Goal: Information Seeking & Learning: Find specific fact

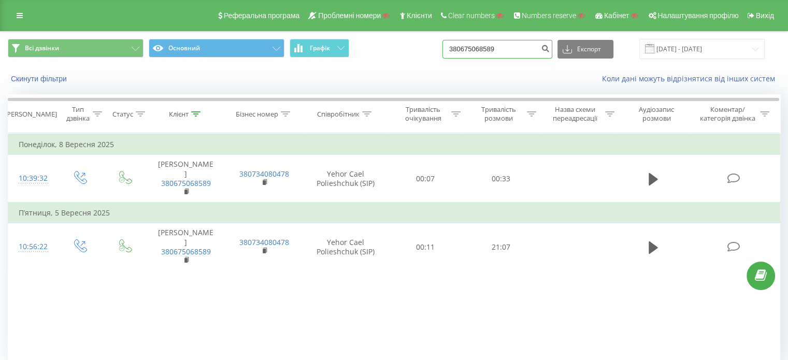
click at [527, 55] on input "380675068589" at bounding box center [498, 49] width 110 height 19
paste input "88757630"
type input "380688757630"
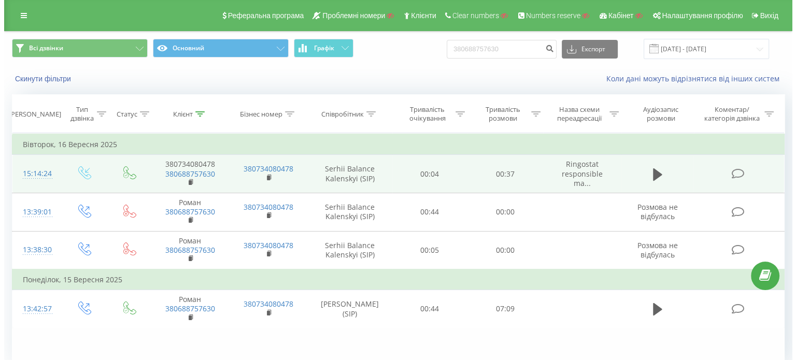
scroll to position [45, 0]
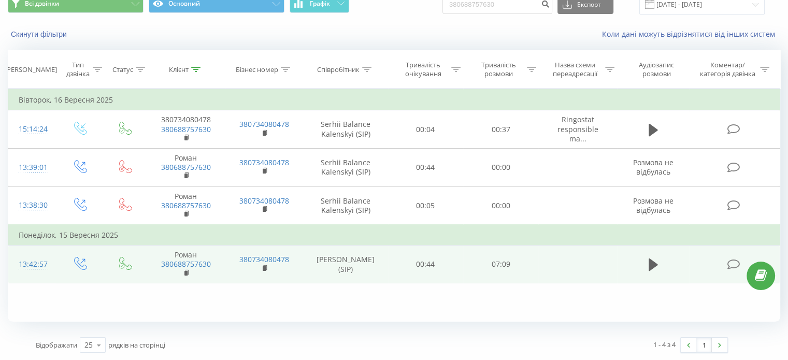
click at [738, 262] on icon at bounding box center [733, 264] width 13 height 11
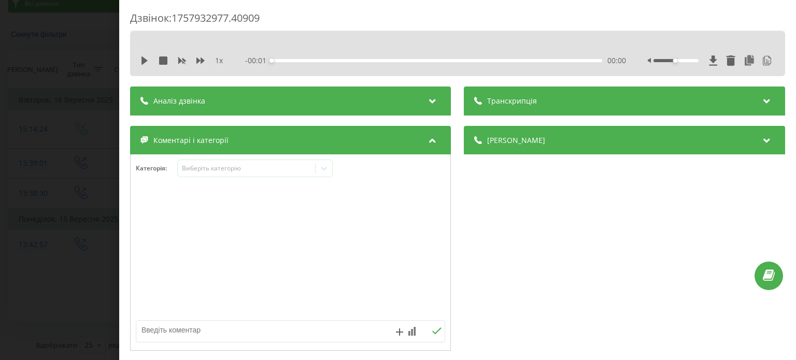
click at [555, 112] on div "Транскрипція" at bounding box center [624, 101] width 321 height 29
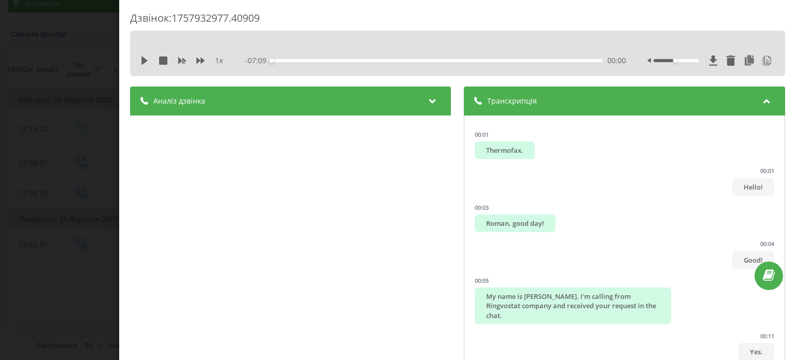
click at [88, 164] on div "Дзвінок : 1757932977.40909 1 x - 07:09 00:00 00:00 Транскрипція 00:01 Thermofax…" at bounding box center [398, 180] width 796 height 360
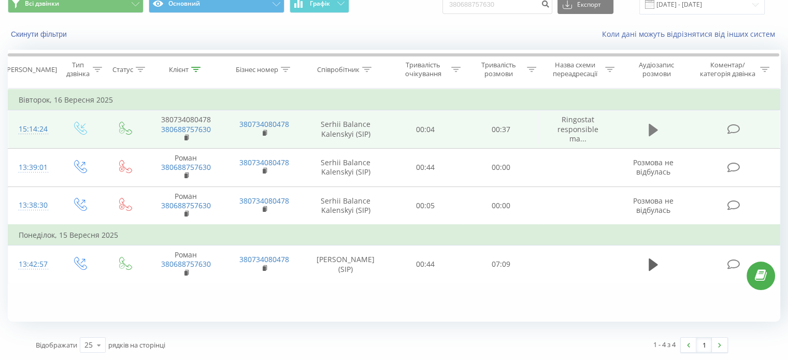
click at [652, 128] on icon at bounding box center [653, 129] width 9 height 12
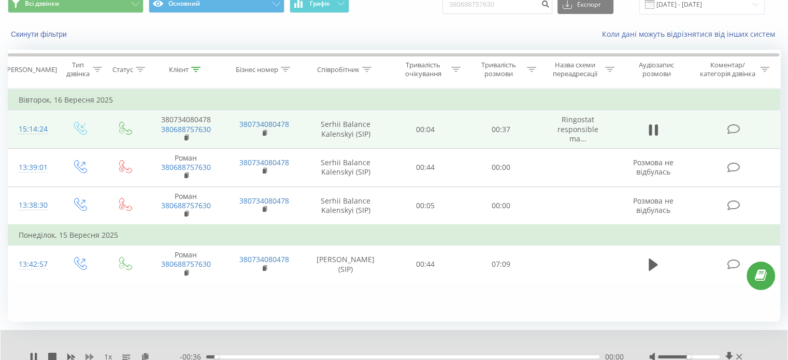
click at [89, 355] on icon at bounding box center [90, 357] width 8 height 8
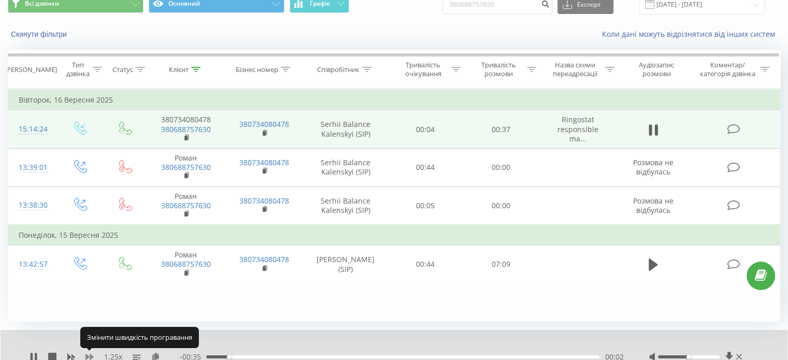
click at [89, 355] on icon at bounding box center [90, 357] width 8 height 8
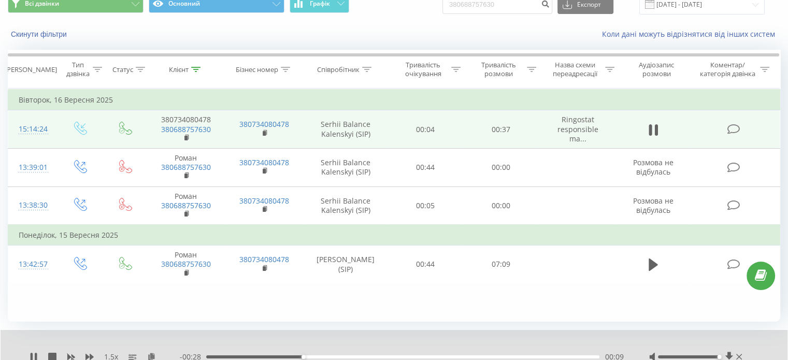
drag, startPoint x: 689, startPoint y: 356, endPoint x: 717, endPoint y: 363, distance: 29.4
click at [717, 316] on html "ringostat.com 380688757630 Проекти Пошук Дашборд Центр звернень Журнал дзвінків…" at bounding box center [394, 135] width 788 height 360
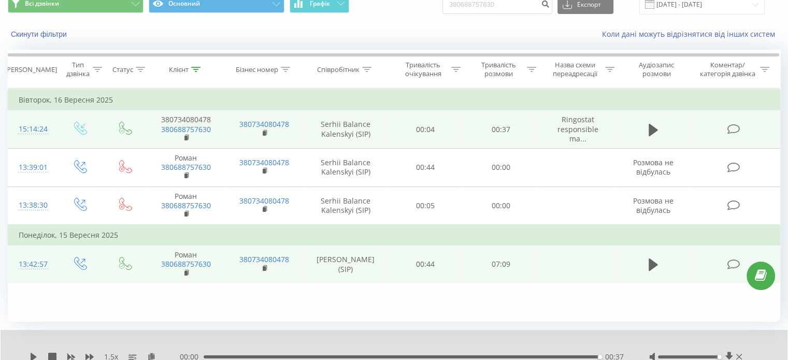
click at [729, 264] on icon at bounding box center [733, 264] width 13 height 11
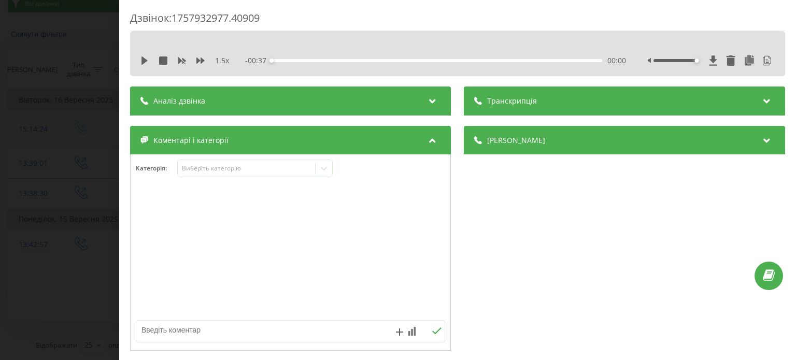
click at [568, 95] on div "Транскрипція" at bounding box center [624, 101] width 321 height 29
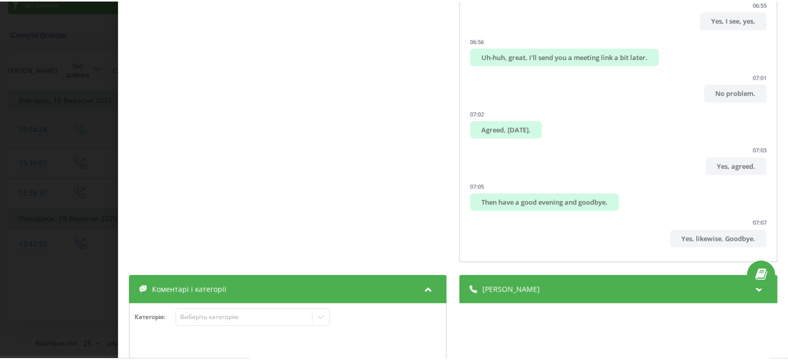
scroll to position [390, 0]
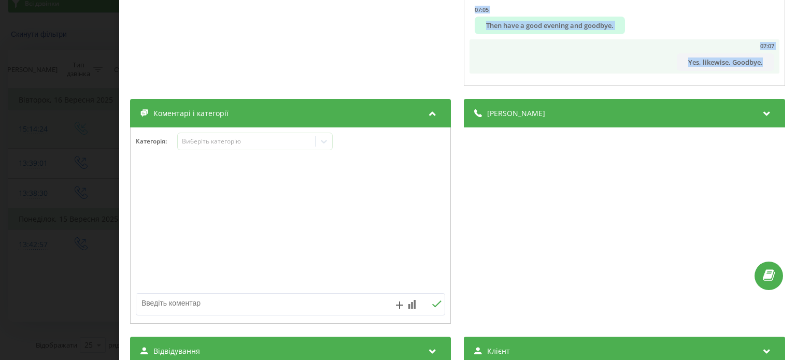
drag, startPoint x: 467, startPoint y: 144, endPoint x: 762, endPoint y: 62, distance: 305.4
copy ul "Thermofax. 00:01 Hello! 00:03 Roman, good day! 00:04 Good! 00:05 My name is Yeh…"
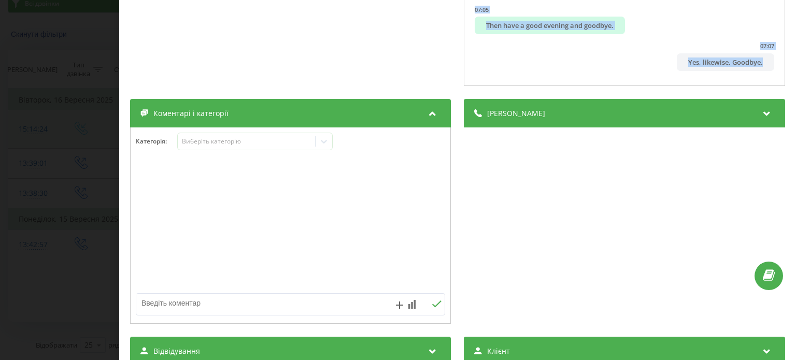
click at [89, 111] on div "Дзвінок : 1757932977.40909 1.5 x - 07:09 00:00 00:00 Транскрипція 00:01 Thermof…" at bounding box center [398, 180] width 796 height 360
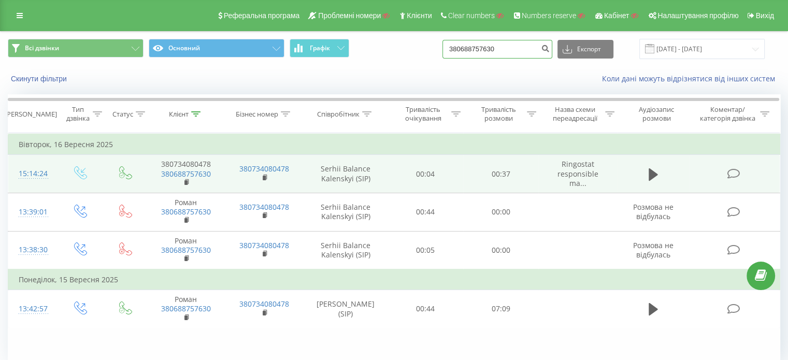
click at [520, 44] on input "380688757630" at bounding box center [498, 49] width 110 height 19
paste input "027801"
type input "380680278010"
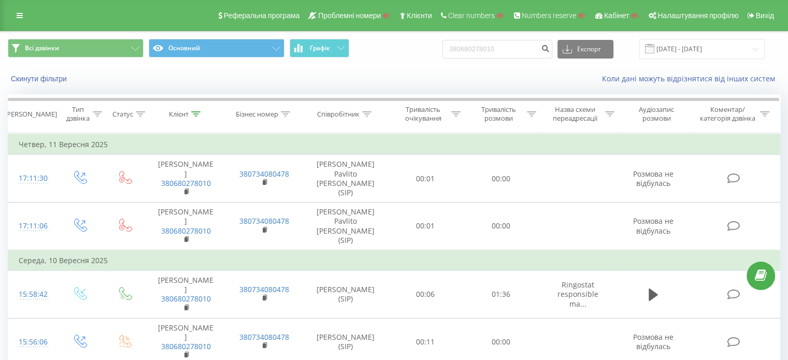
scroll to position [64, 0]
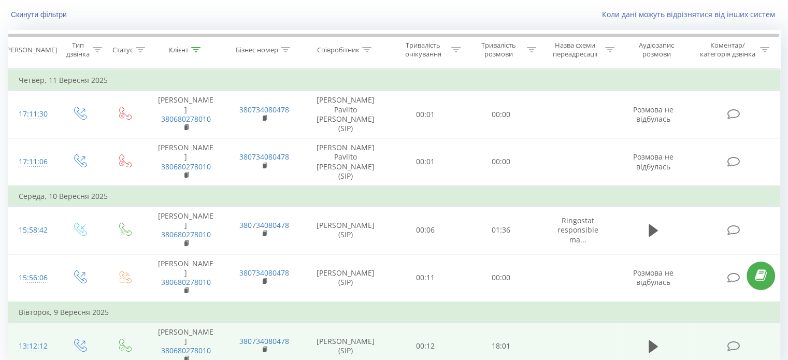
click at [731, 341] on icon at bounding box center [733, 346] width 13 height 11
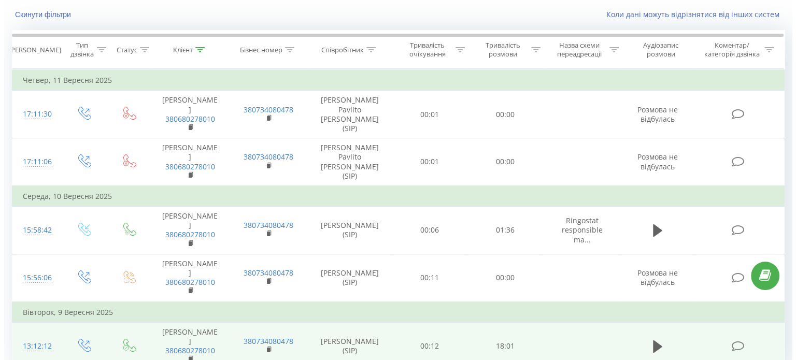
scroll to position [45, 0]
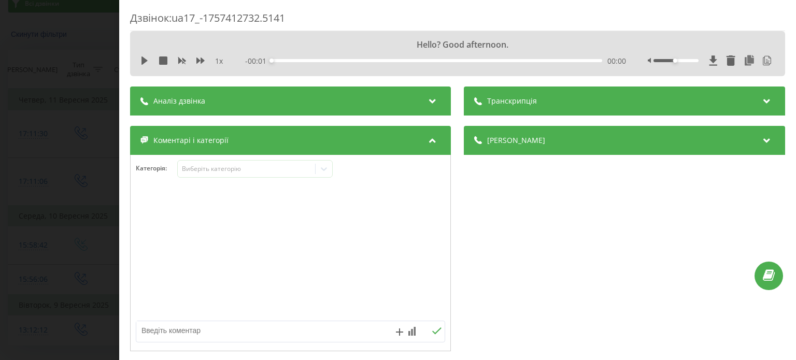
click at [600, 98] on div "Транскрипція" at bounding box center [624, 101] width 321 height 29
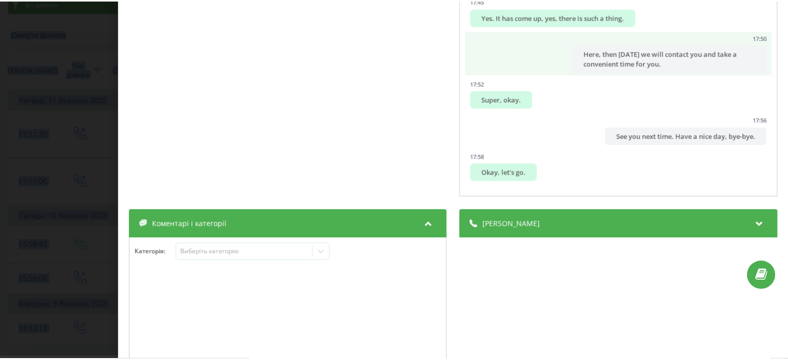
scroll to position [275, 0]
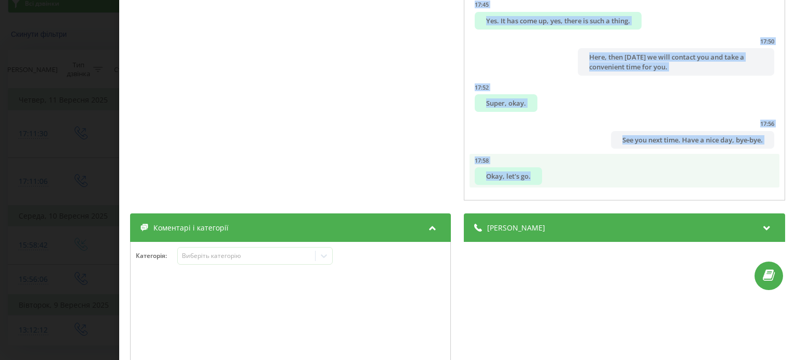
drag, startPoint x: 472, startPoint y: 150, endPoint x: 621, endPoint y: 174, distance: 151.2
copy ul "Hello? Good afternoon. 00:00 Oleg, good afternoon. My name is Egor. I am callin…"
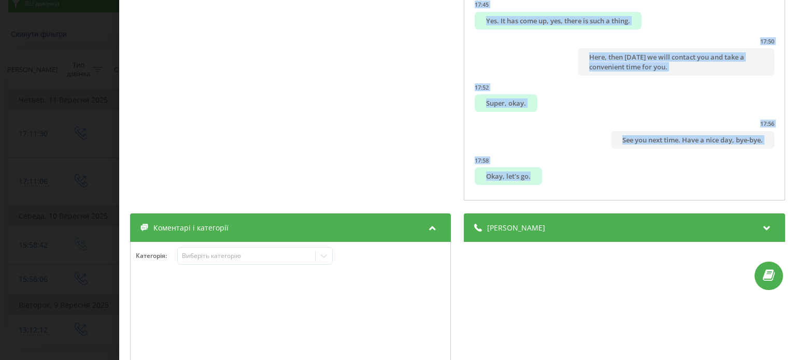
click at [62, 169] on div "Дзвінок : ua17_-1757412732.5141 1 x - 18:01 00:00 00:00 Транскрипція 00:00 Hell…" at bounding box center [398, 180] width 796 height 360
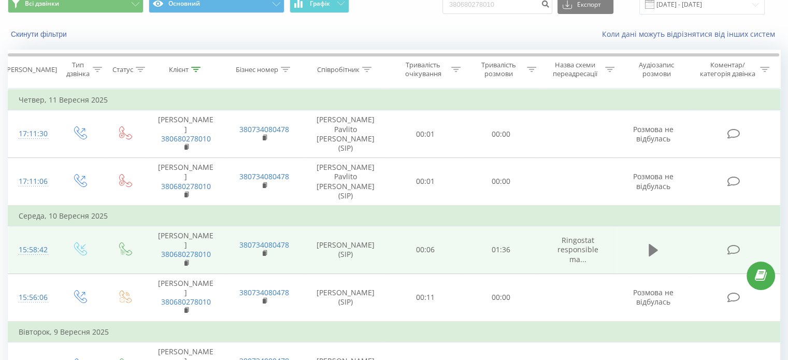
click at [650, 244] on icon at bounding box center [653, 250] width 9 height 12
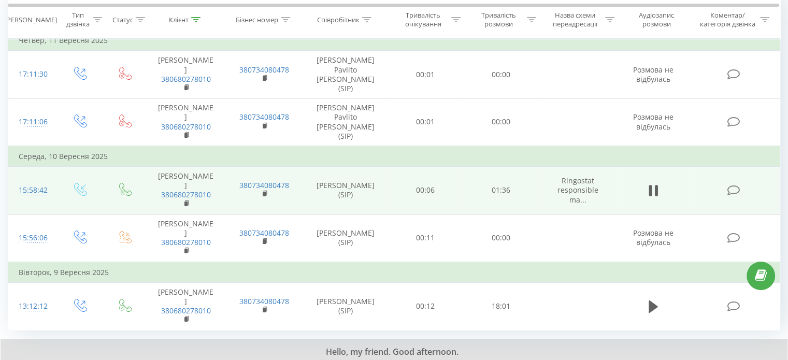
click at [86, 360] on icon at bounding box center [90, 366] width 8 height 8
drag, startPoint x: 688, startPoint y: 317, endPoint x: 722, endPoint y: 319, distance: 34.3
click at [722, 360] on div at bounding box center [696, 366] width 95 height 10
click at [648, 183] on button at bounding box center [654, 191] width 16 height 16
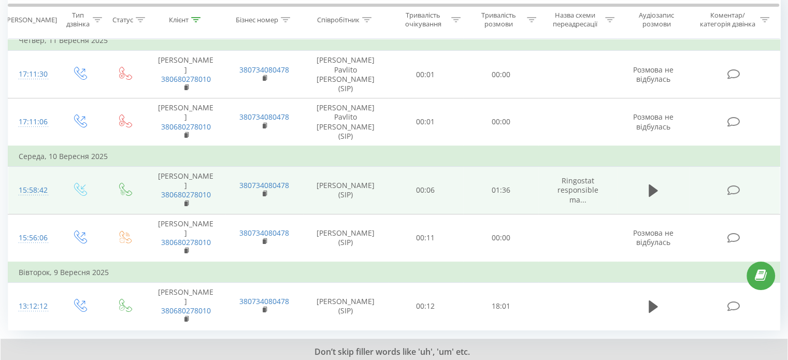
scroll to position [0, 0]
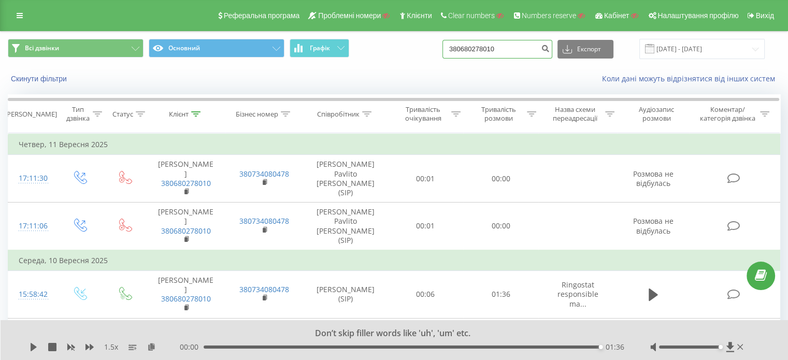
click at [526, 51] on input "380680278010" at bounding box center [498, 49] width 110 height 19
paste input "74588202"
type input "380674588202"
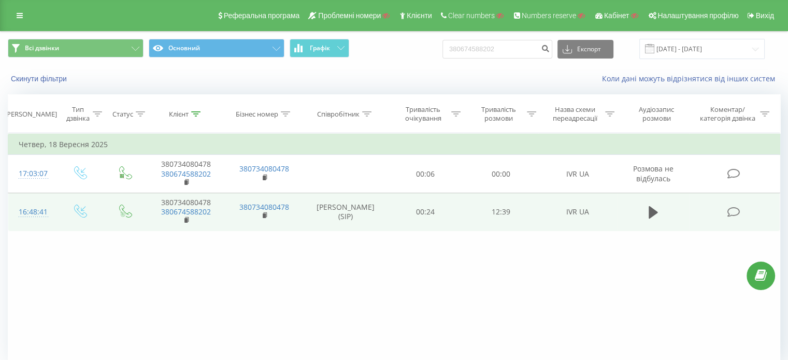
click at [732, 210] on icon at bounding box center [733, 212] width 13 height 11
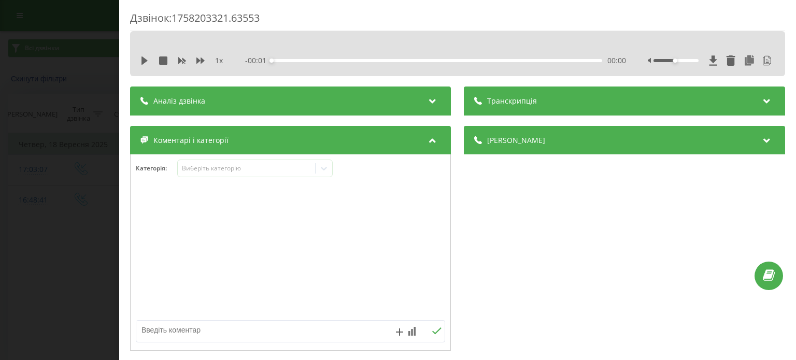
click at [529, 94] on div "Транскрипція" at bounding box center [624, 101] width 321 height 29
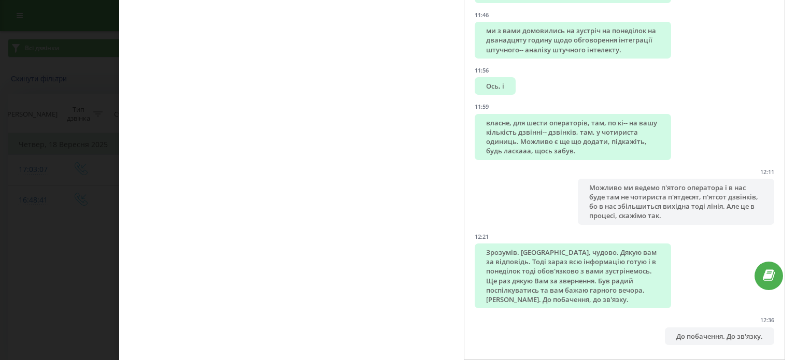
scroll to position [158, 0]
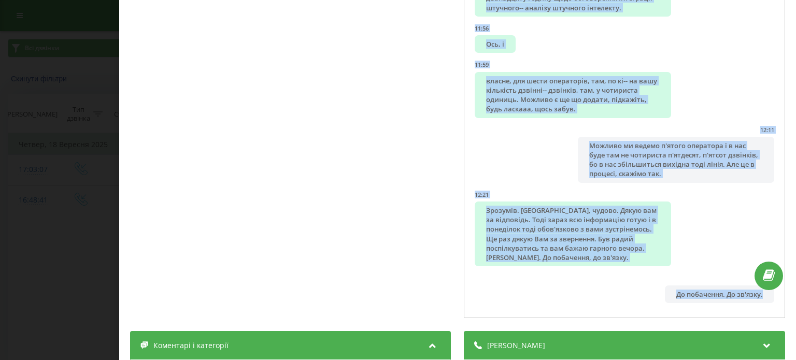
drag, startPoint x: 476, startPoint y: 148, endPoint x: 769, endPoint y: 299, distance: 329.6
click at [769, 299] on div "00:03 Доброго дня. Мене звати Кирило, компанія "Рінго Стар". Чим можу допомогти…" at bounding box center [624, 138] width 321 height 361
copy ul "Доброго дня. Мене звати Кирило, компанія "Рінго Стар". Чим можу допомогти? 00:0…"
